Goal: Find specific page/section: Find specific page/section

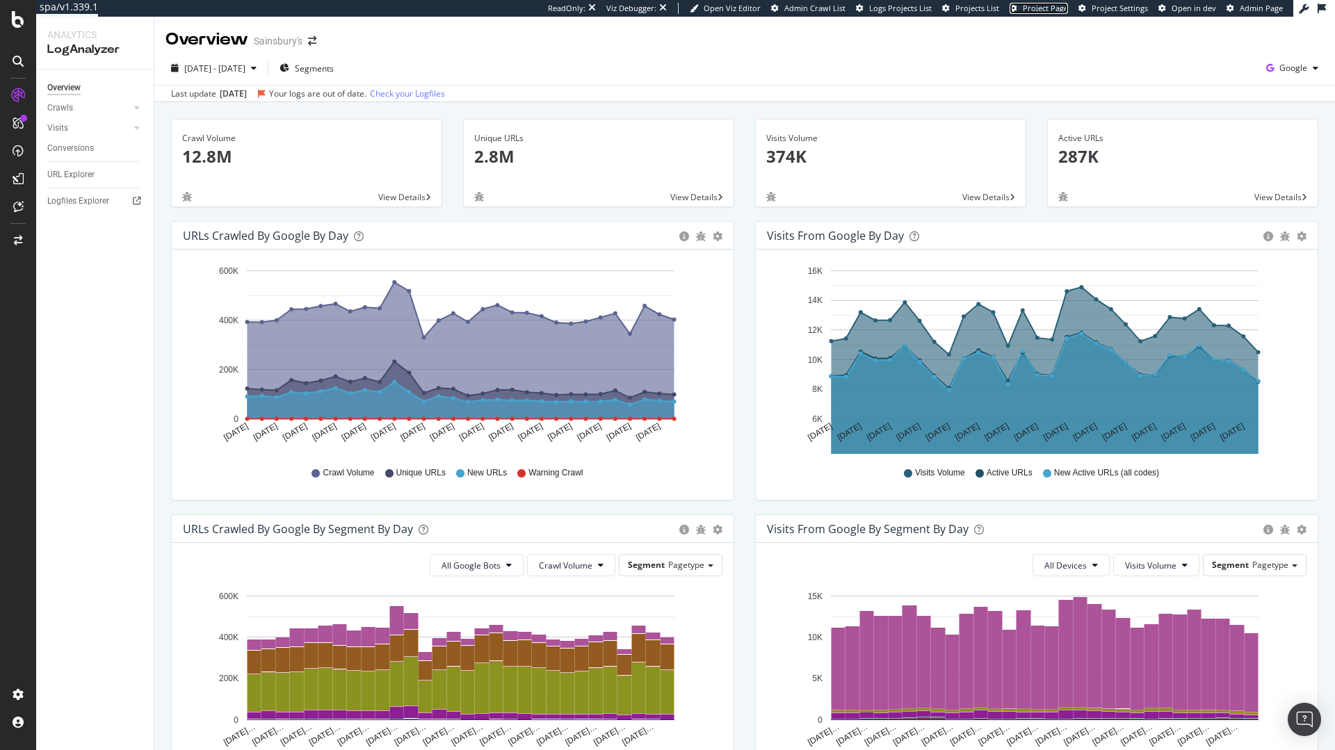
click at [1059, 13] on link "Project Page" at bounding box center [1039, 8] width 58 height 11
click at [67, 207] on div "Logfiles Explorer" at bounding box center [78, 201] width 62 height 15
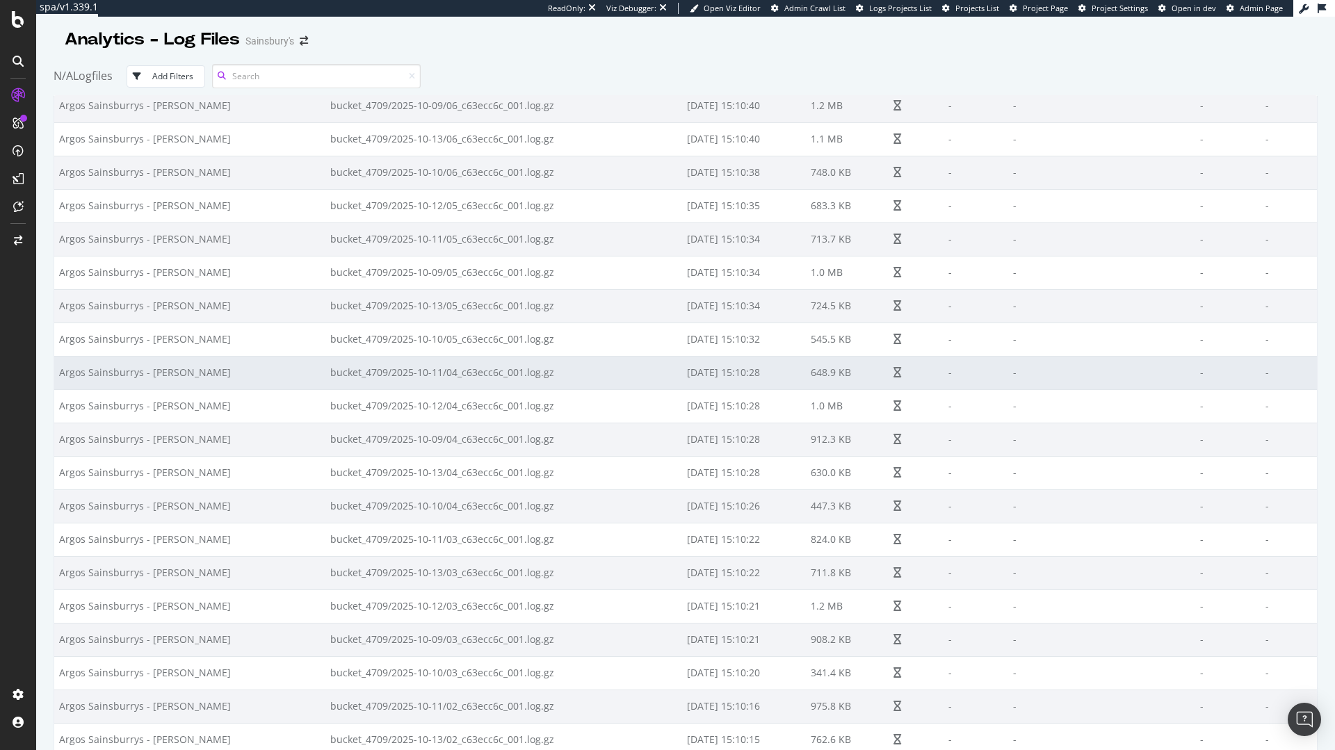
scroll to position [267, 0]
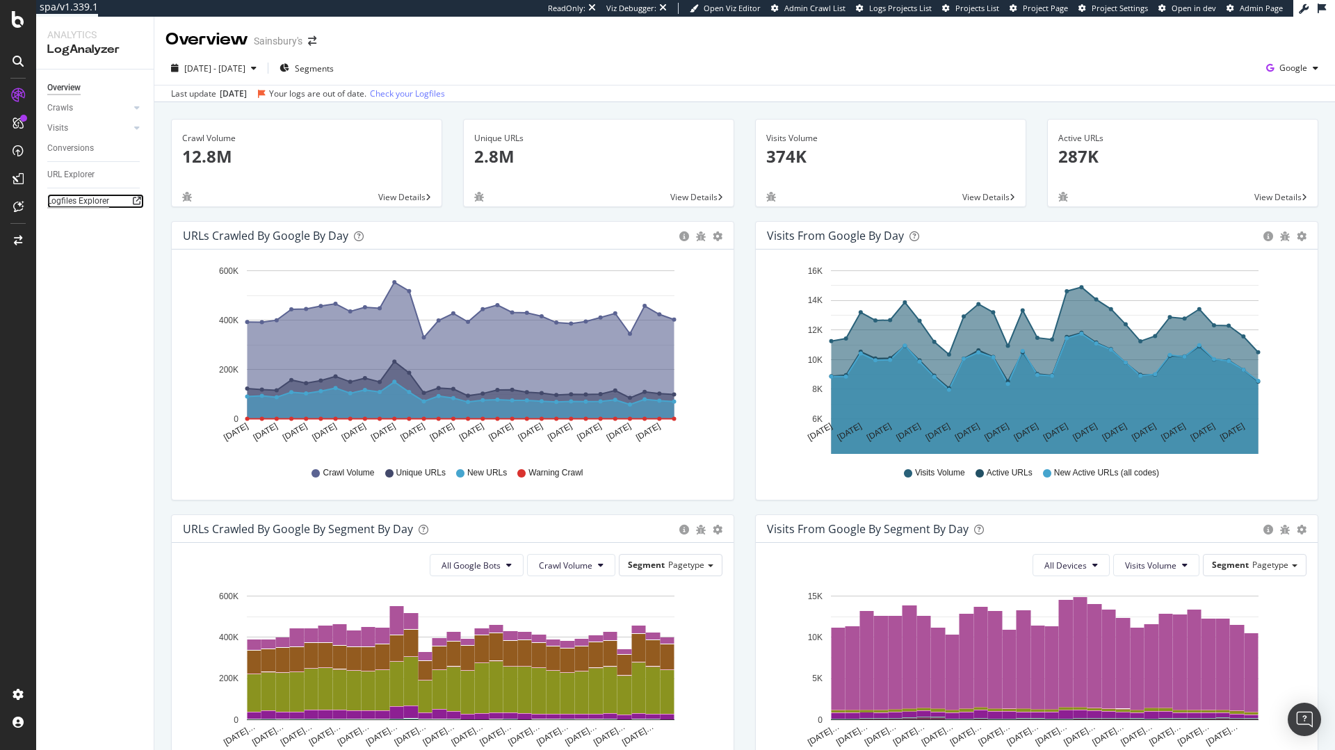
click at [104, 202] on div "Logfiles Explorer" at bounding box center [78, 201] width 62 height 15
